Goal: Information Seeking & Learning: Learn about a topic

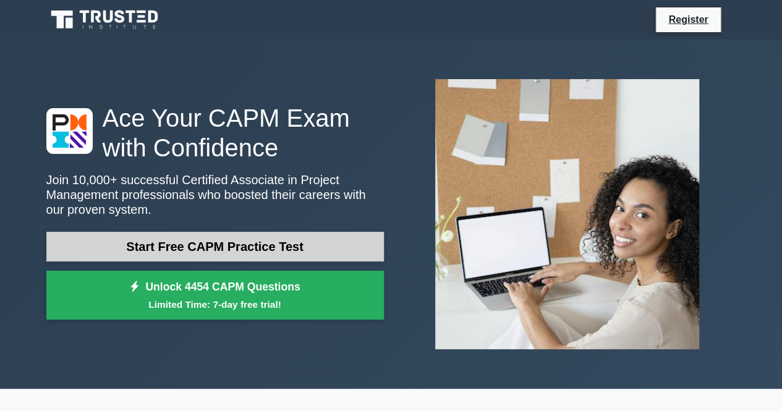
click at [290, 252] on link "Start Free CAPM Practice Test" at bounding box center [214, 247] width 337 height 30
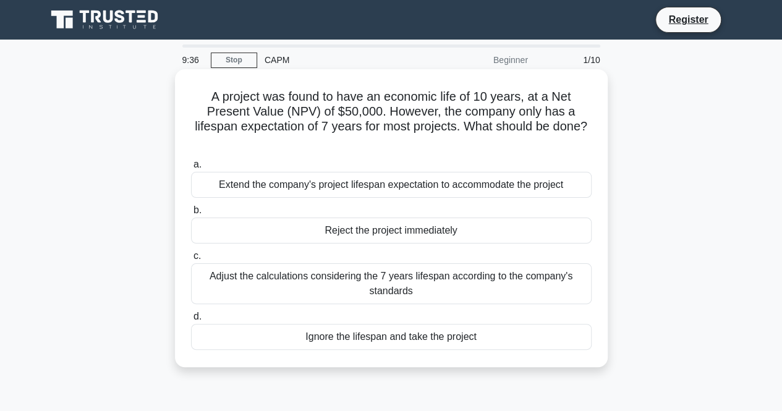
click at [381, 285] on div "Adjust the calculations considering the 7 years lifespan according to the compa…" at bounding box center [391, 283] width 400 height 41
click at [191, 260] on input "c. Adjust the calculations considering the 7 years lifespan according to the co…" at bounding box center [191, 256] width 0 height 8
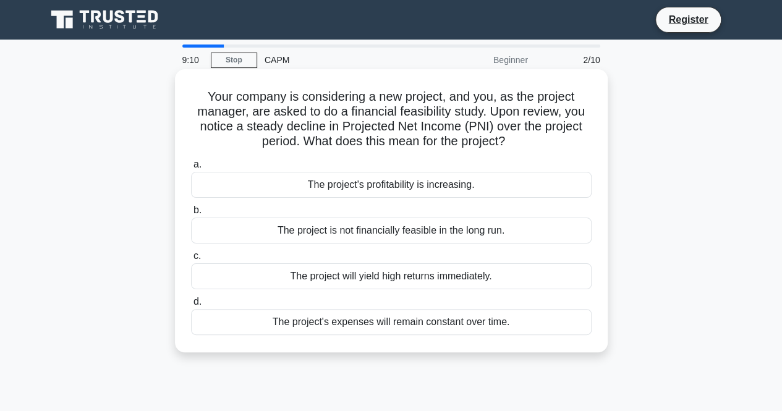
click at [465, 229] on div "The project is not financially feasible in the long run." at bounding box center [391, 231] width 400 height 26
click at [191, 214] on input "b. The project is not financially feasible in the long run." at bounding box center [191, 210] width 0 height 8
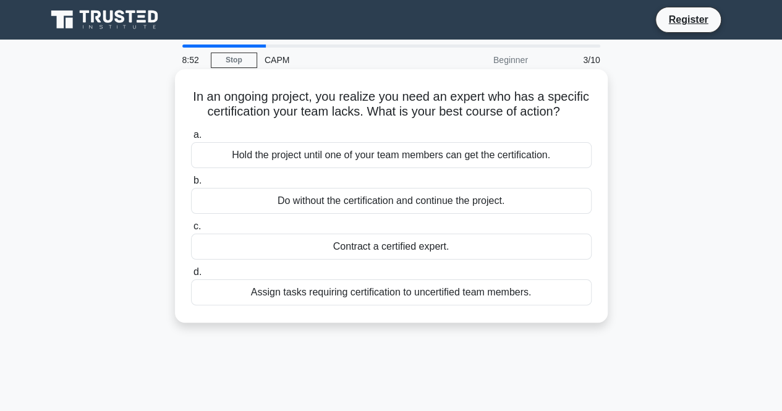
click at [384, 260] on div "Contract a certified expert." at bounding box center [391, 247] width 400 height 26
click at [191, 231] on input "c. Contract a certified expert." at bounding box center [191, 226] width 0 height 8
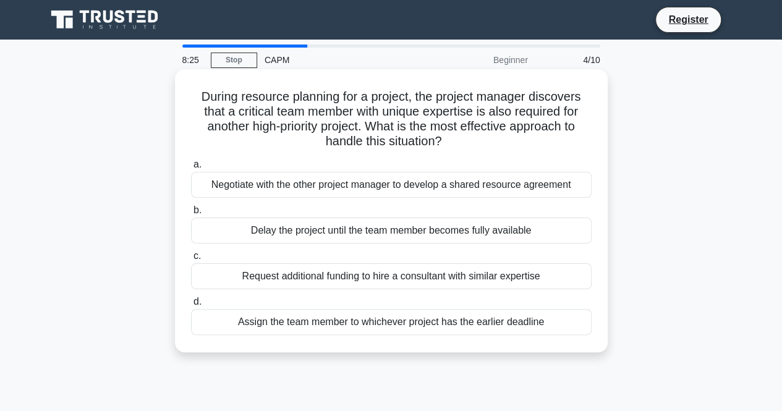
click at [424, 196] on div "Negotiate with the other project manager to develop a shared resource agreement" at bounding box center [391, 185] width 400 height 26
click at [191, 169] on input "a. Negotiate with the other project manager to develop a shared resource agreem…" at bounding box center [191, 165] width 0 height 8
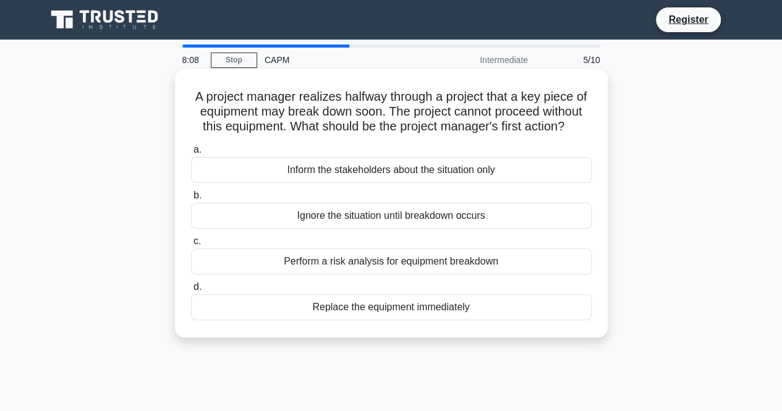
click at [337, 183] on div "Inform the stakeholders about the situation only" at bounding box center [391, 170] width 400 height 26
click at [191, 154] on input "a. Inform the stakeholders about the situation only" at bounding box center [191, 150] width 0 height 8
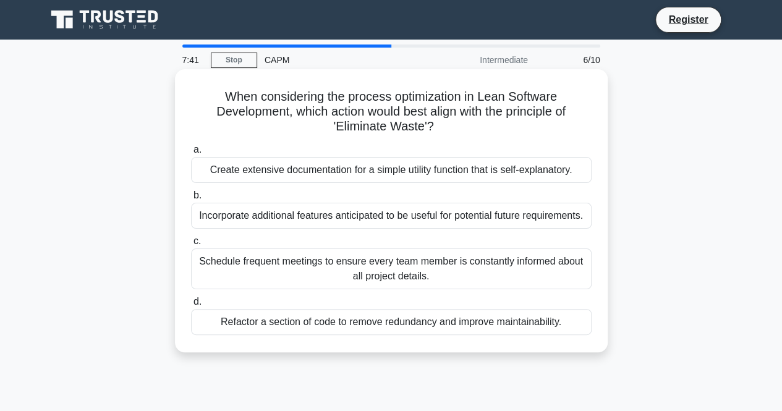
click at [493, 324] on div "Refactor a section of code to remove redundancy and improve maintainability." at bounding box center [391, 322] width 400 height 26
click at [191, 306] on input "d. Refactor a section of code to remove redundancy and improve maintainability." at bounding box center [191, 302] width 0 height 8
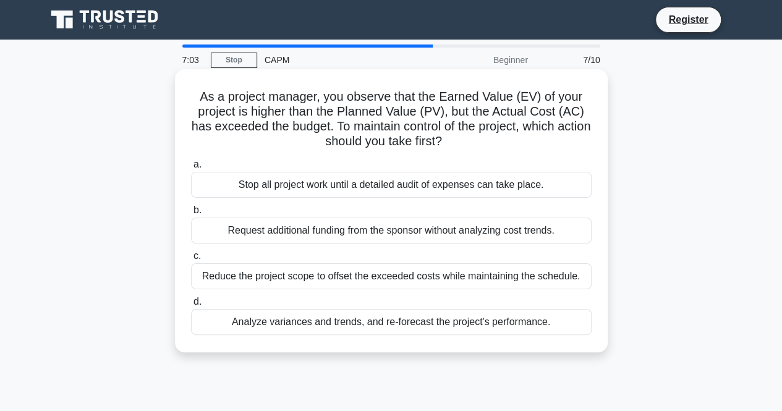
click at [329, 320] on div "Analyze variances and trends, and re-forecast the project's performance." at bounding box center [391, 322] width 400 height 26
click at [191, 306] on input "d. Analyze variances and trends, and re-forecast the project's performance." at bounding box center [191, 302] width 0 height 8
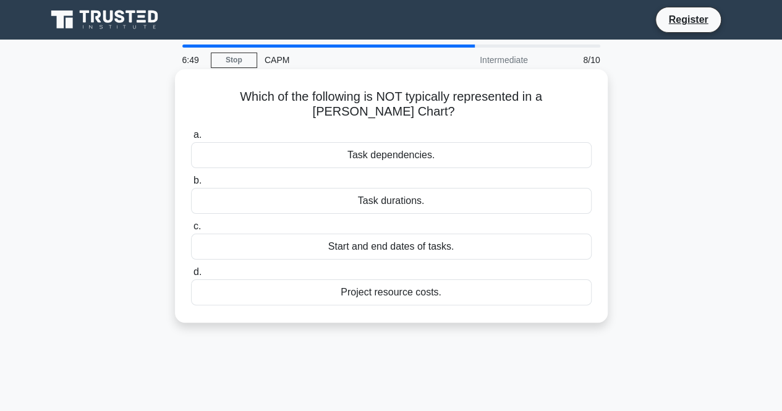
click at [380, 291] on div "Project resource costs." at bounding box center [391, 292] width 400 height 26
click at [191, 276] on input "d. Project resource costs." at bounding box center [191, 272] width 0 height 8
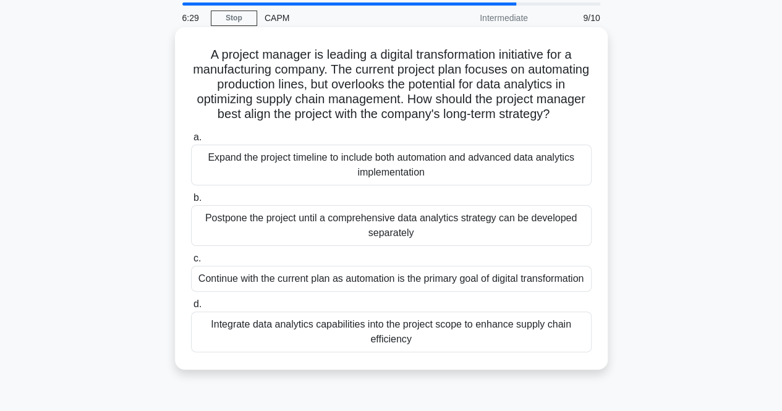
scroll to position [62, 0]
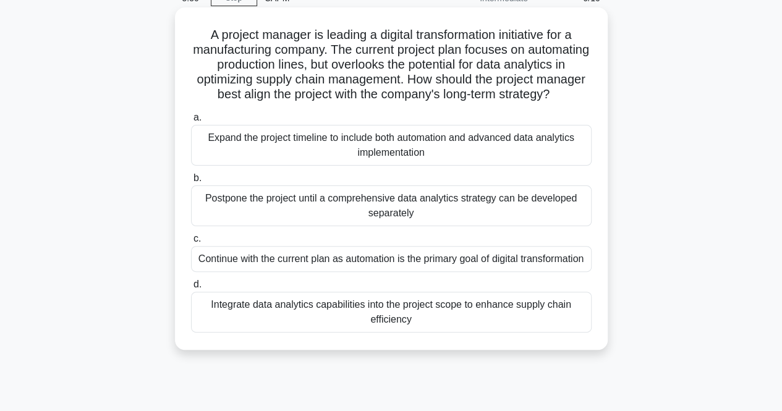
click at [431, 332] on div "Integrate data analytics capabilities into the project scope to enhance supply …" at bounding box center [391, 312] width 400 height 41
click at [191, 289] on input "d. Integrate data analytics capabilities into the project scope to enhance supp…" at bounding box center [191, 285] width 0 height 8
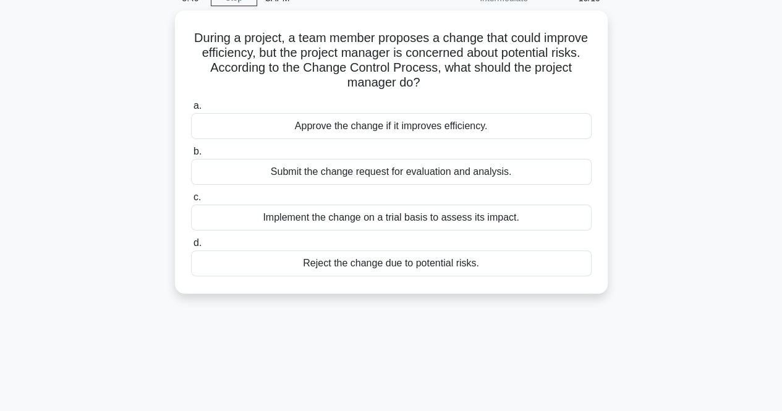
scroll to position [0, 0]
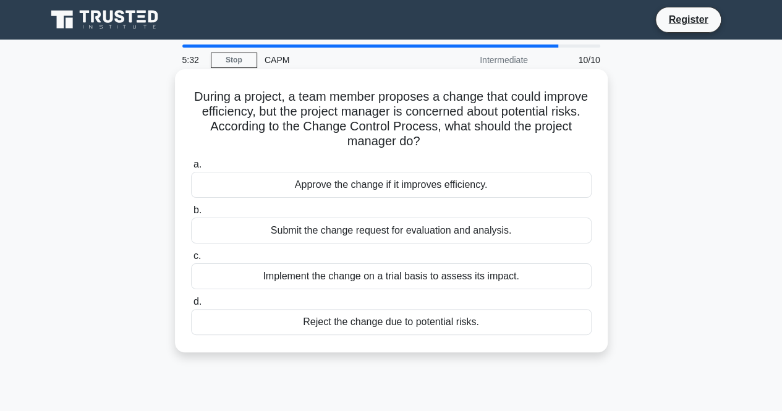
click at [436, 233] on div "Submit the change request for evaluation and analysis." at bounding box center [391, 231] width 400 height 26
click at [191, 214] on input "b. Submit the change request for evaluation and analysis." at bounding box center [191, 210] width 0 height 8
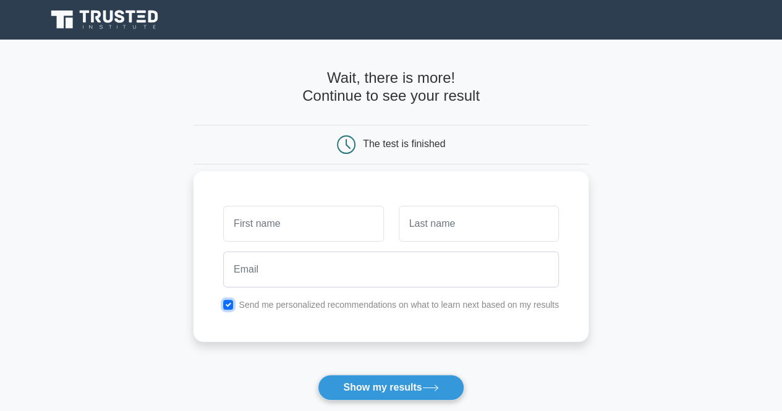
click at [232, 300] on input "checkbox" at bounding box center [228, 305] width 10 height 10
checkbox input "false"
click at [303, 227] on input "text" at bounding box center [303, 224] width 160 height 36
type input "Varun"
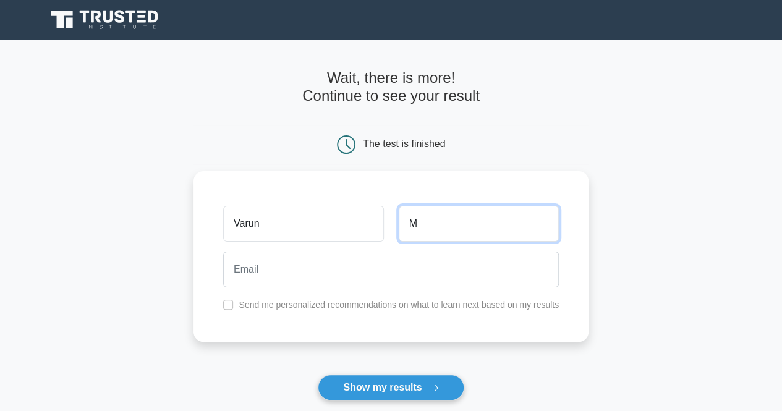
type input "M"
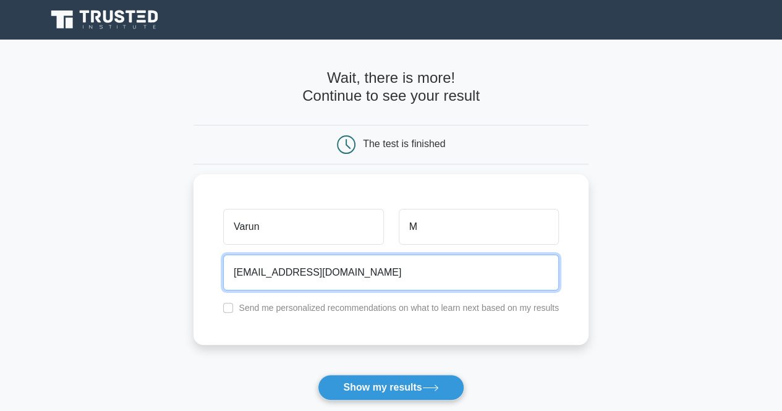
type input "pheonixishot@gmail.com"
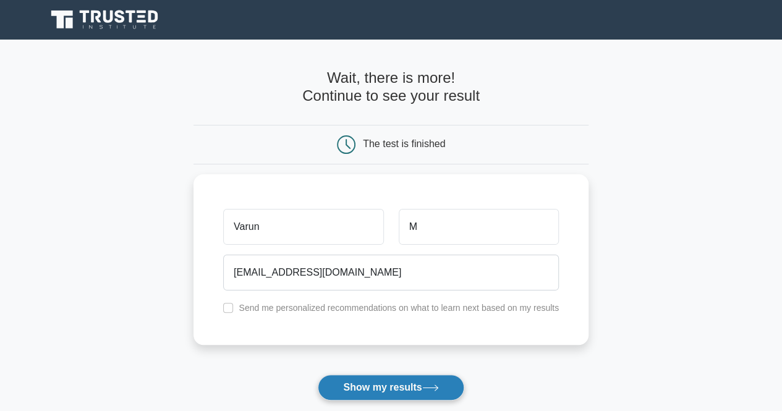
drag, startPoint x: 373, startPoint y: 373, endPoint x: 374, endPoint y: 386, distance: 13.6
click at [373, 373] on form "Wait, there is more! Continue to see your result The test is finished Varun M" at bounding box center [390, 262] width 395 height 386
click at [375, 389] on button "Show my results" at bounding box center [391, 388] width 146 height 26
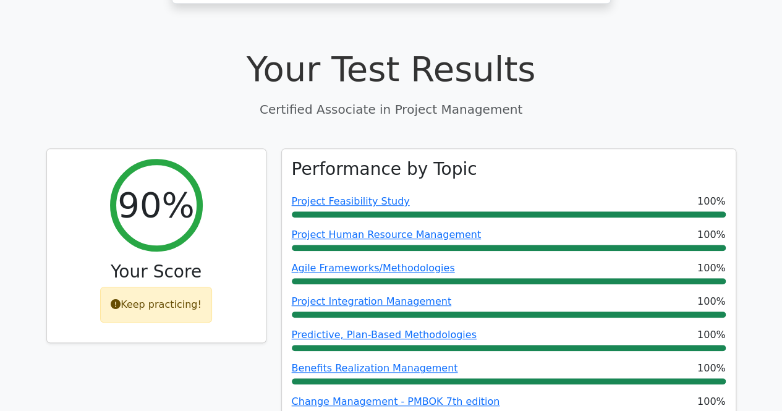
scroll to position [494, 0]
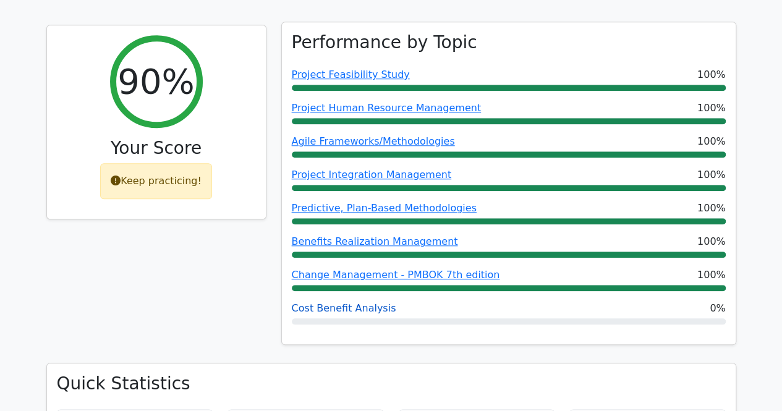
click at [347, 302] on link "Cost Benefit Analysis" at bounding box center [344, 308] width 104 height 12
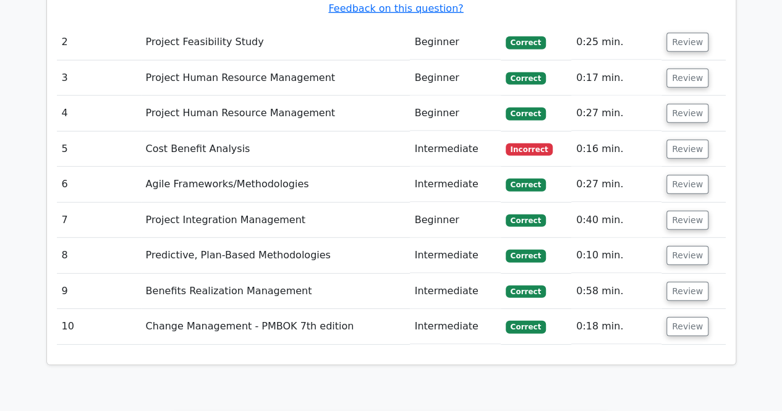
scroll to position [1545, 0]
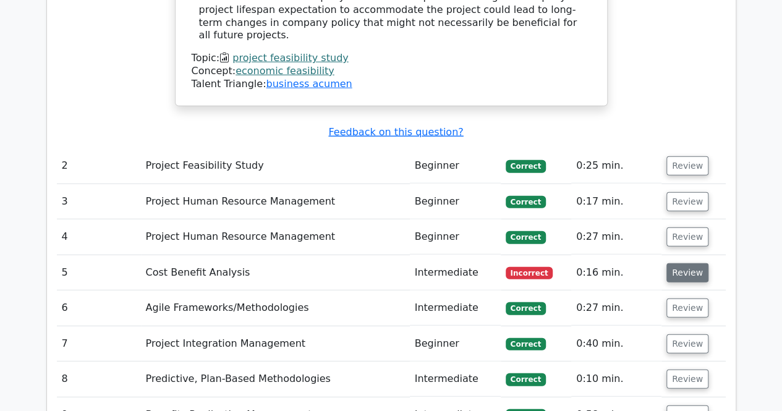
click at [680, 263] on button "Review" at bounding box center [687, 272] width 42 height 19
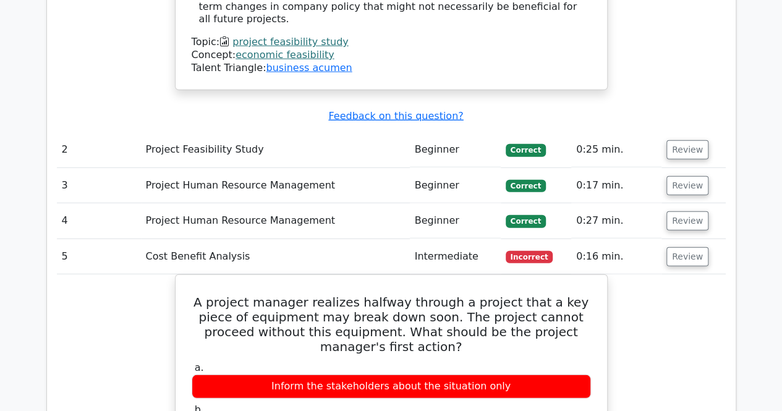
scroll to position [1483, 0]
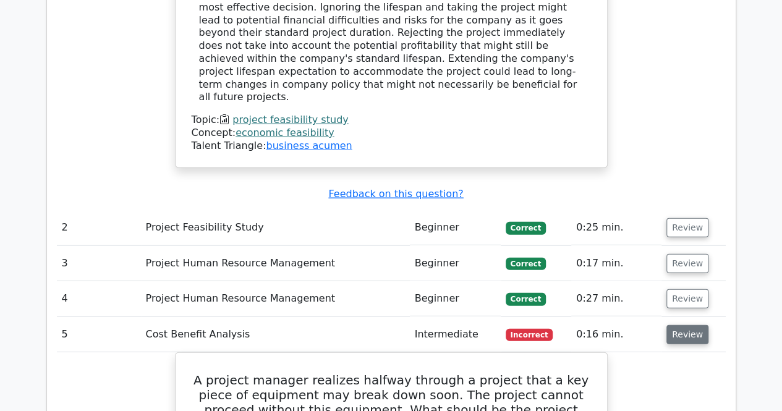
click at [685, 325] on button "Review" at bounding box center [687, 334] width 42 height 19
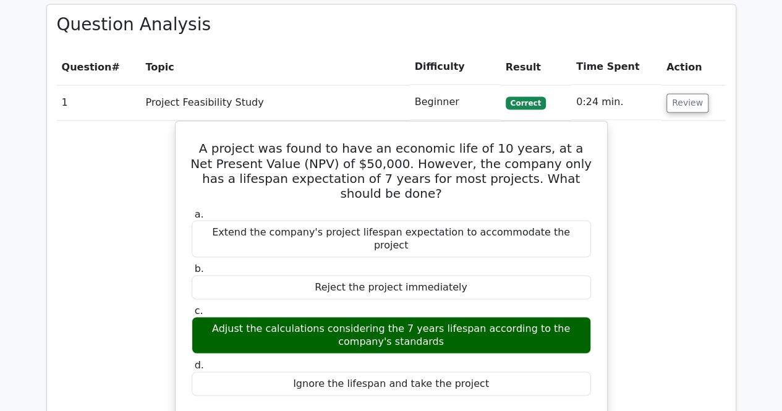
scroll to position [927, 0]
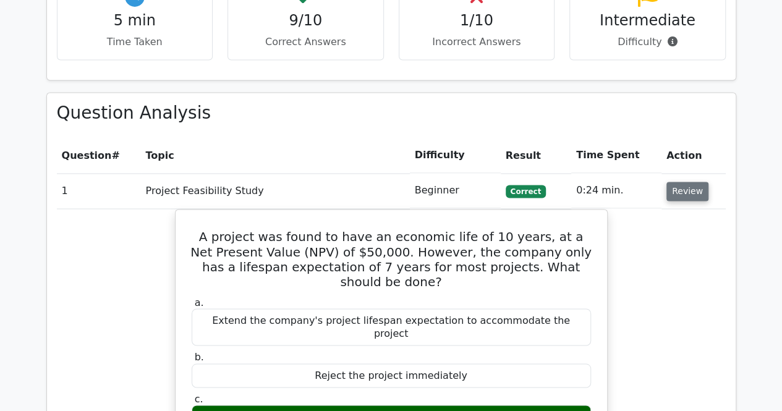
click at [697, 182] on button "Review" at bounding box center [687, 191] width 42 height 19
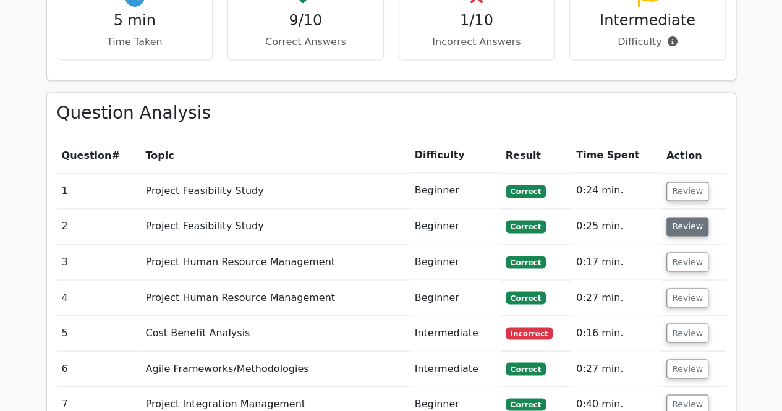
click at [693, 217] on button "Review" at bounding box center [687, 226] width 42 height 19
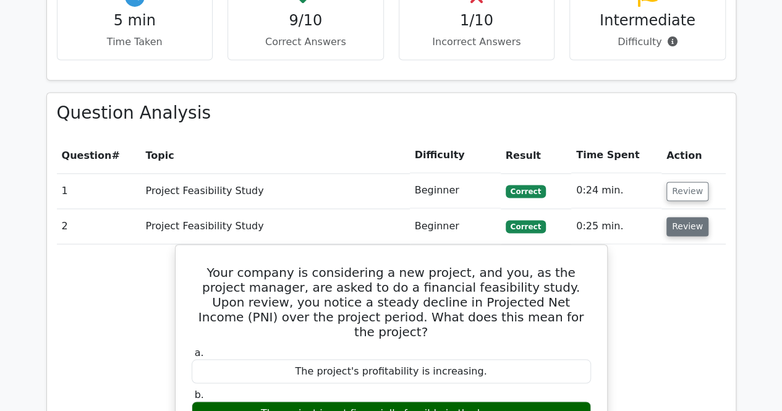
click at [693, 217] on button "Review" at bounding box center [687, 226] width 42 height 19
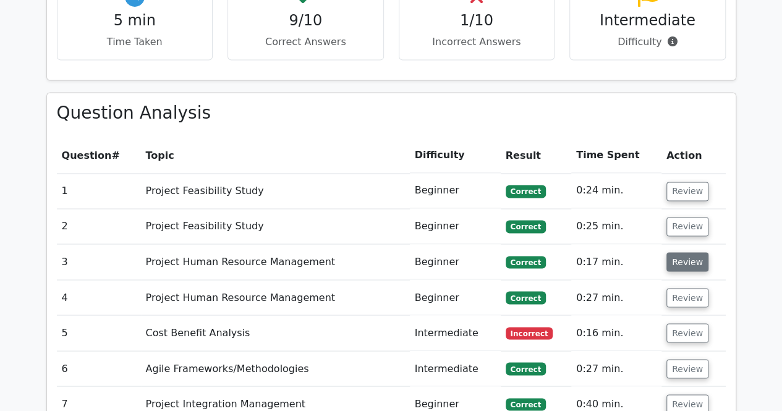
click at [687, 252] on button "Review" at bounding box center [687, 261] width 42 height 19
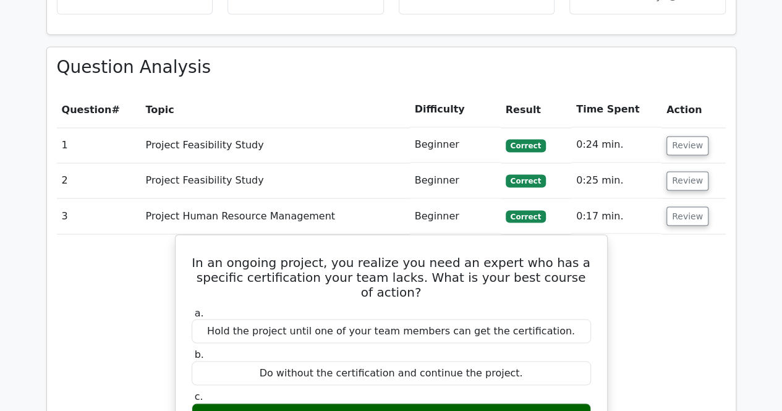
scroll to position [989, 0]
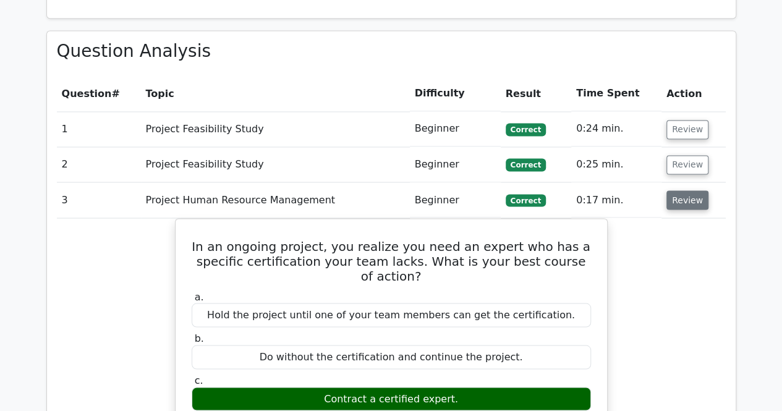
click at [688, 190] on button "Review" at bounding box center [687, 199] width 42 height 19
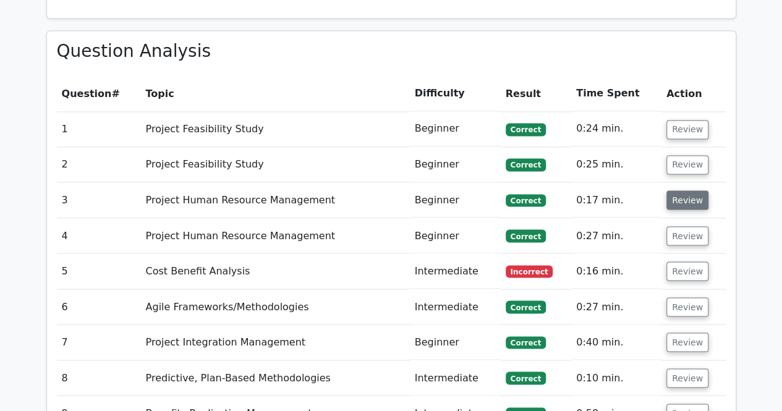
click at [688, 190] on button "Review" at bounding box center [687, 199] width 42 height 19
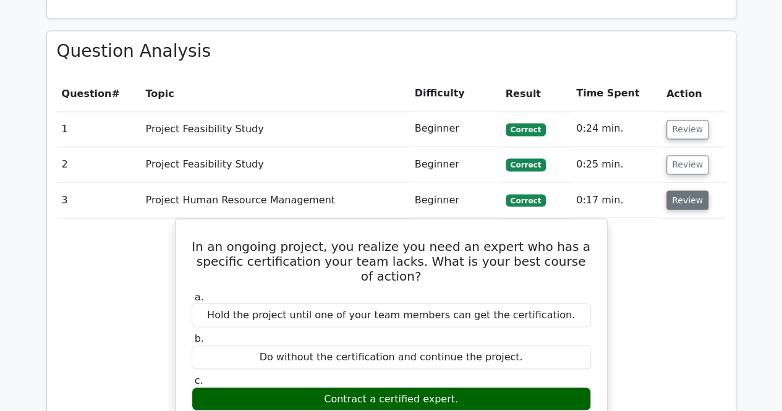
click at [688, 190] on button "Review" at bounding box center [687, 199] width 42 height 19
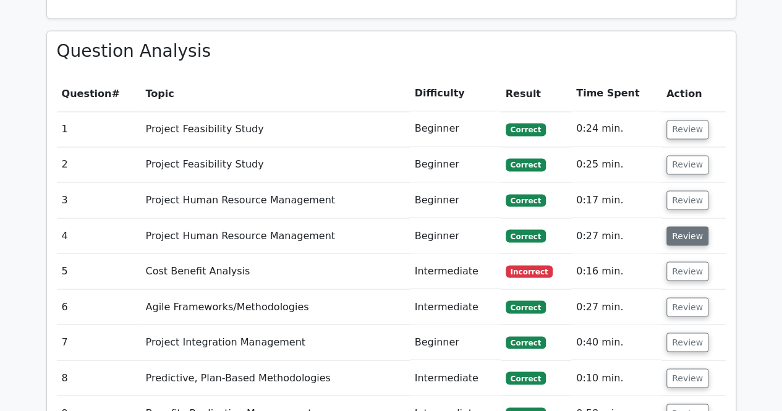
click at [688, 226] on button "Review" at bounding box center [687, 235] width 42 height 19
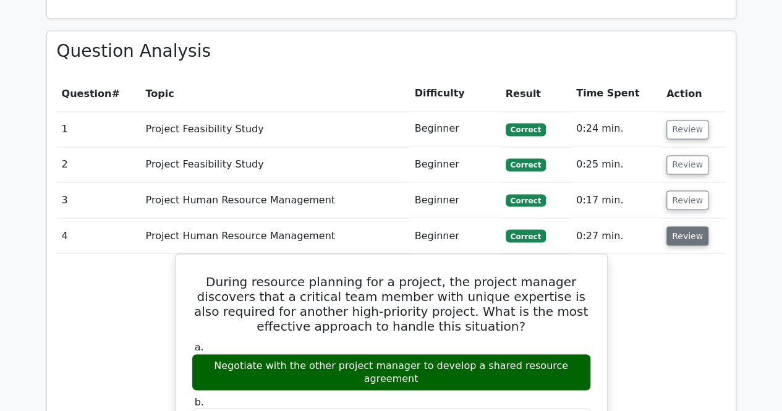
click at [691, 226] on button "Review" at bounding box center [687, 235] width 42 height 19
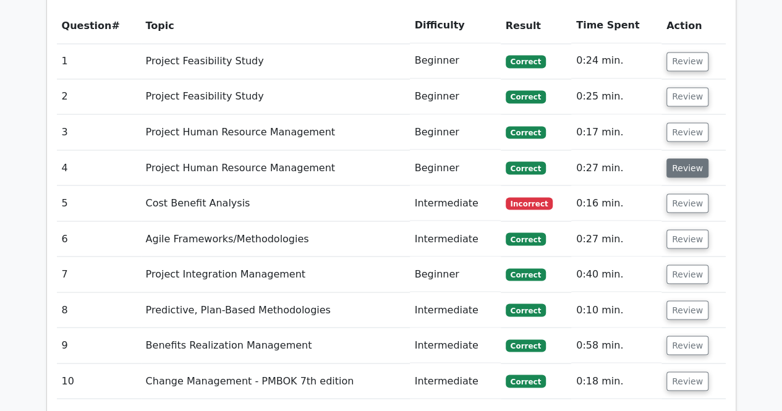
scroll to position [1112, 0]
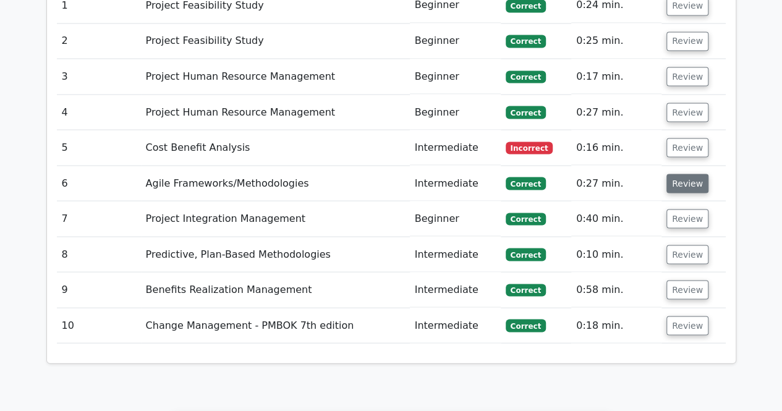
click at [691, 174] on button "Review" at bounding box center [687, 183] width 42 height 19
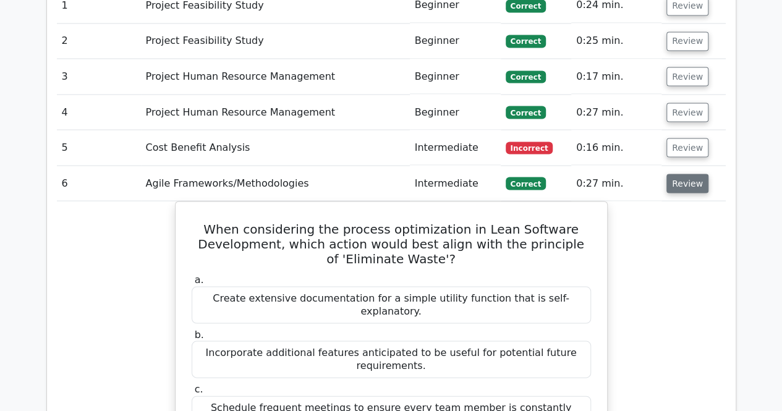
click at [691, 174] on button "Review" at bounding box center [687, 183] width 42 height 19
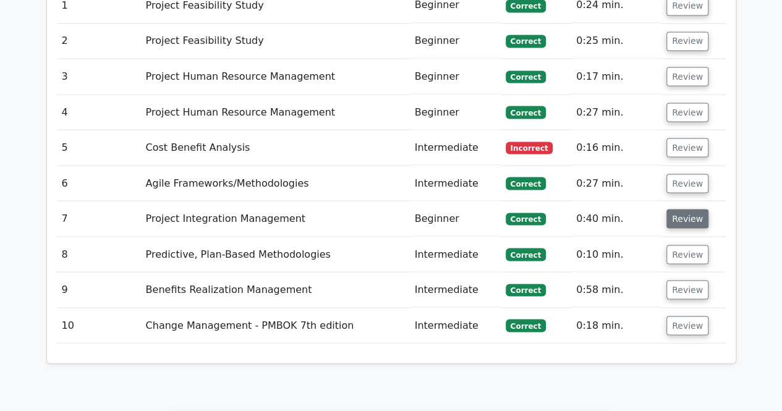
click at [691, 209] on button "Review" at bounding box center [687, 218] width 42 height 19
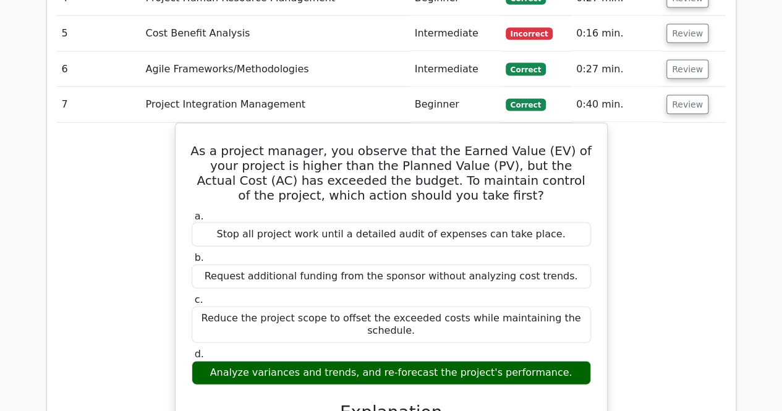
scroll to position [1236, 0]
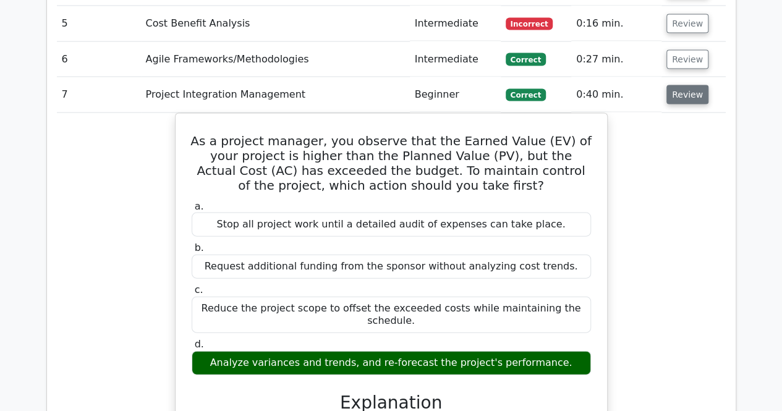
click at [685, 85] on button "Review" at bounding box center [687, 94] width 42 height 19
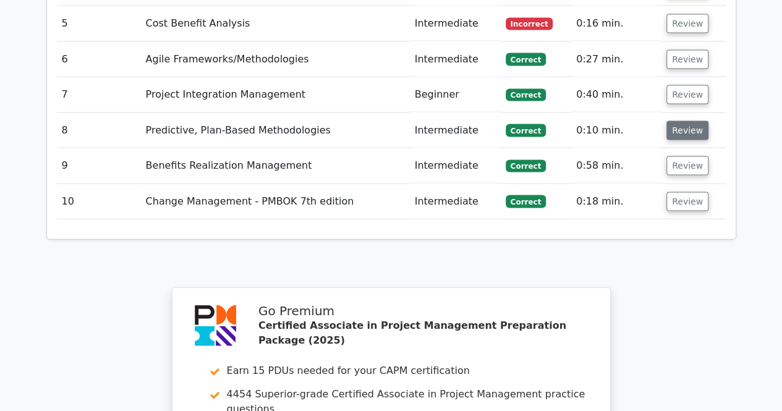
click at [688, 121] on button "Review" at bounding box center [687, 130] width 42 height 19
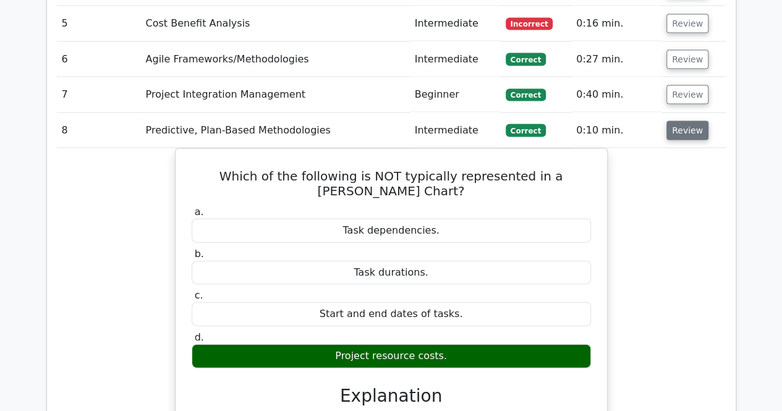
click at [689, 121] on button "Review" at bounding box center [687, 130] width 42 height 19
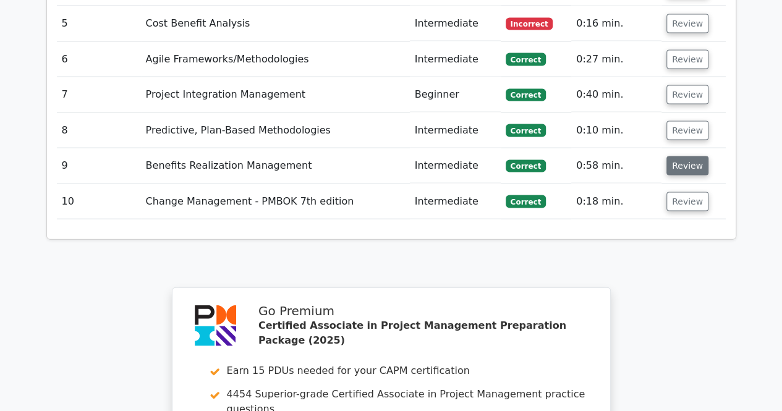
click at [687, 156] on button "Review" at bounding box center [687, 165] width 42 height 19
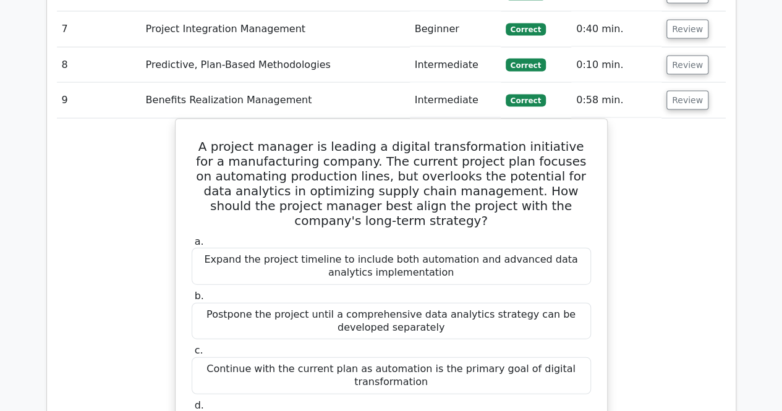
scroll to position [1298, 0]
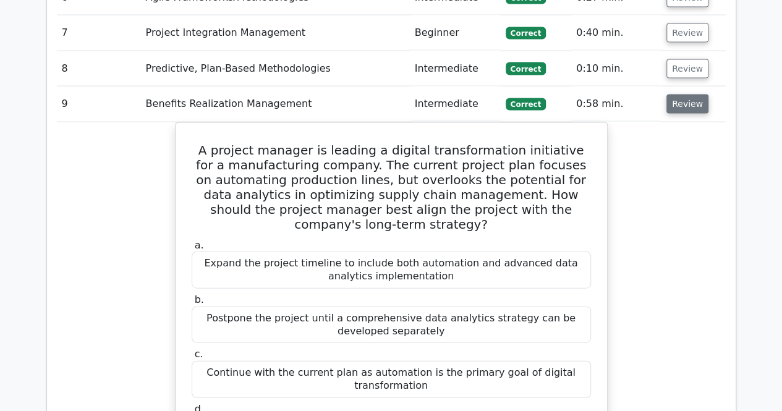
click at [673, 95] on button "Review" at bounding box center [687, 104] width 42 height 19
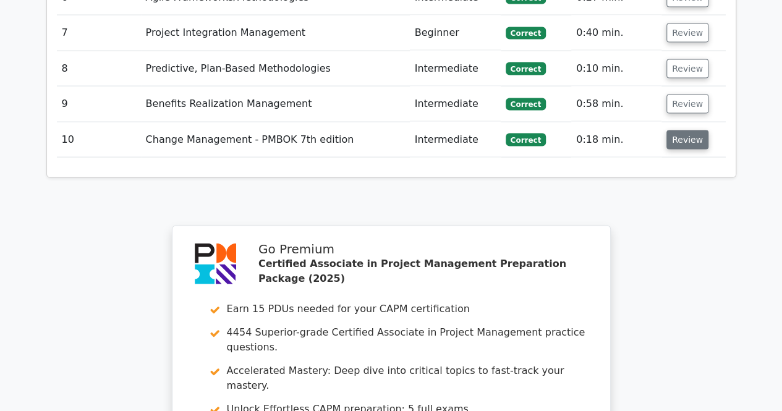
click at [683, 130] on button "Review" at bounding box center [687, 139] width 42 height 19
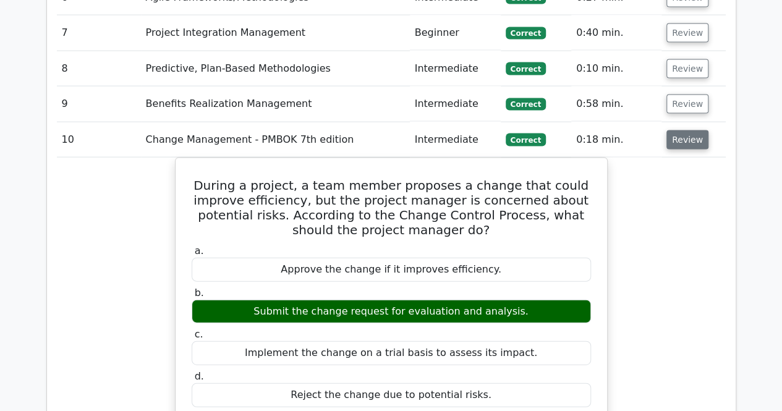
click at [698, 130] on button "Review" at bounding box center [687, 139] width 42 height 19
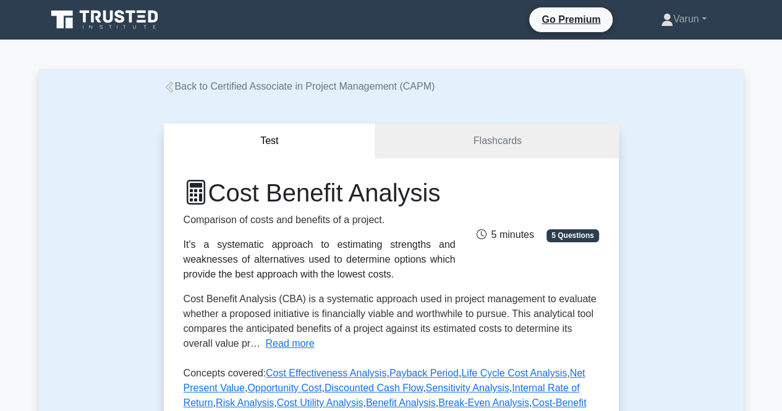
click at [491, 119] on div "Test Flashcards Cost Benefit Analysis Comparison of costs and benefits of a pro…" at bounding box center [391, 333] width 470 height 478
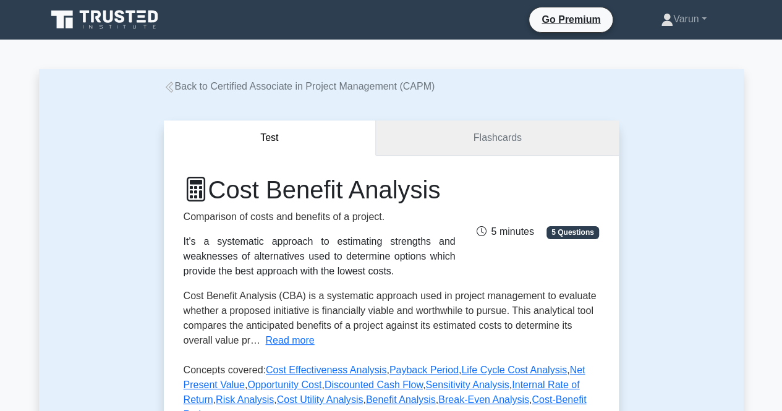
click at [495, 130] on link "Flashcards" at bounding box center [497, 138] width 242 height 35
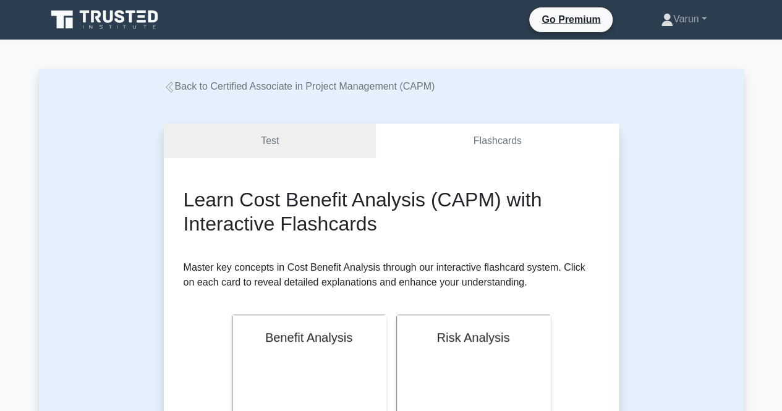
click at [169, 86] on icon at bounding box center [169, 87] width 11 height 11
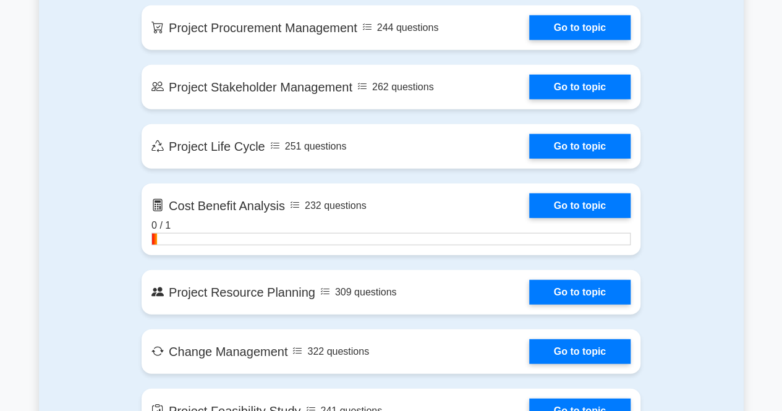
scroll to position [1421, 0]
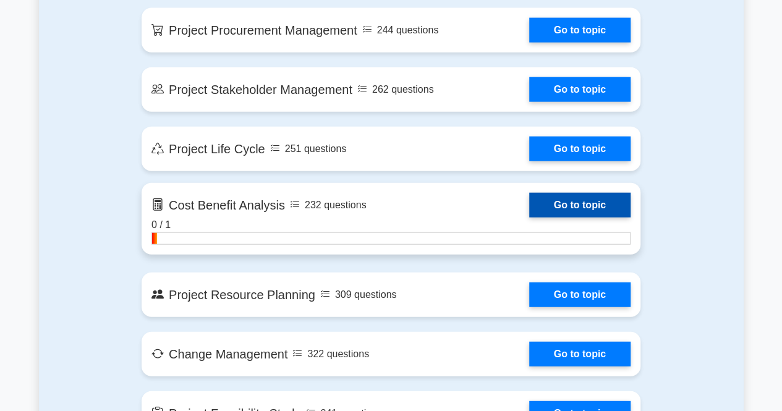
click at [529, 218] on link "Go to topic" at bounding box center [579, 205] width 101 height 25
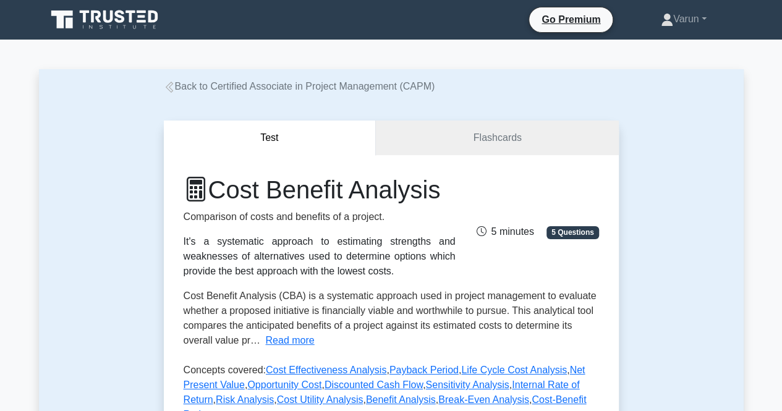
scroll to position [185, 0]
